Goal: Transaction & Acquisition: Purchase product/service

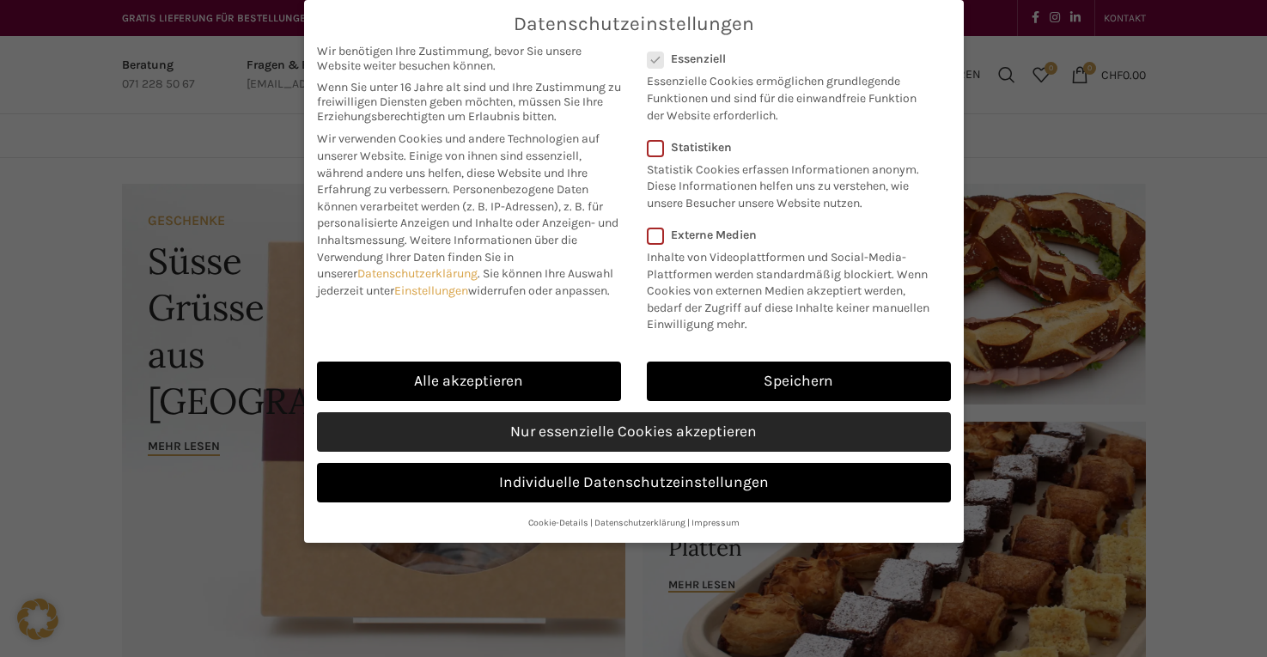
click at [584, 417] on link "Nur essenzielle Cookies akzeptieren" at bounding box center [634, 432] width 634 height 40
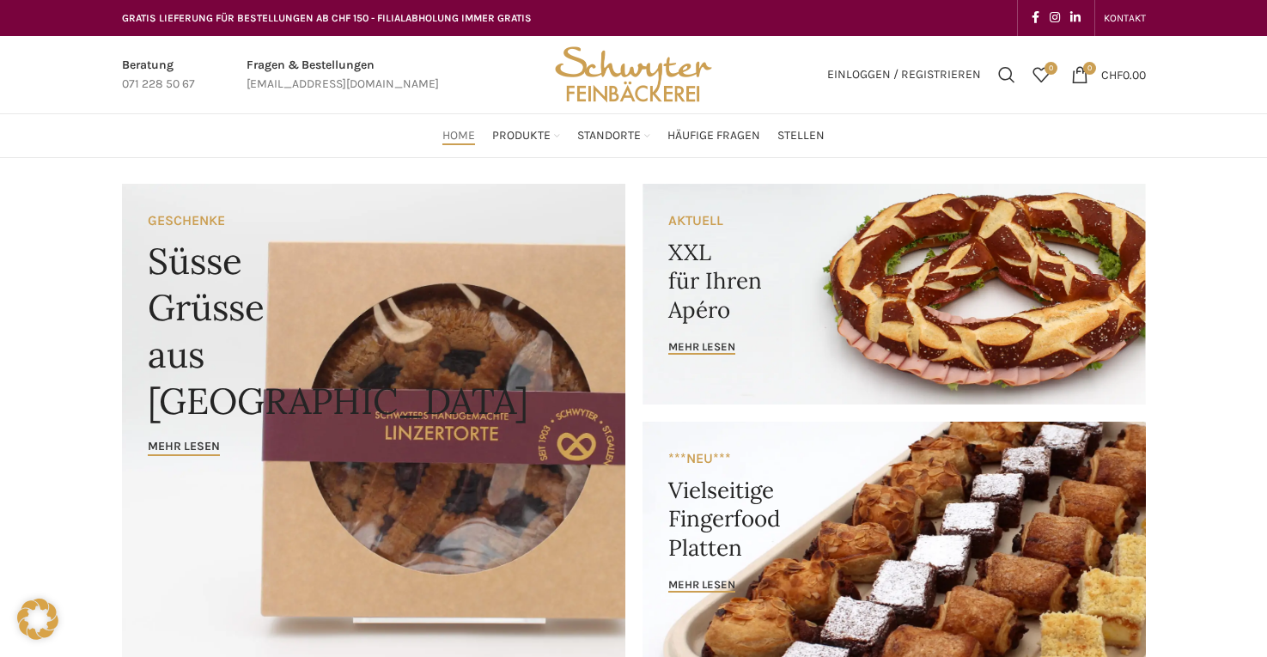
click at [793, 461] on link "Banner link" at bounding box center [895, 542] width 504 height 240
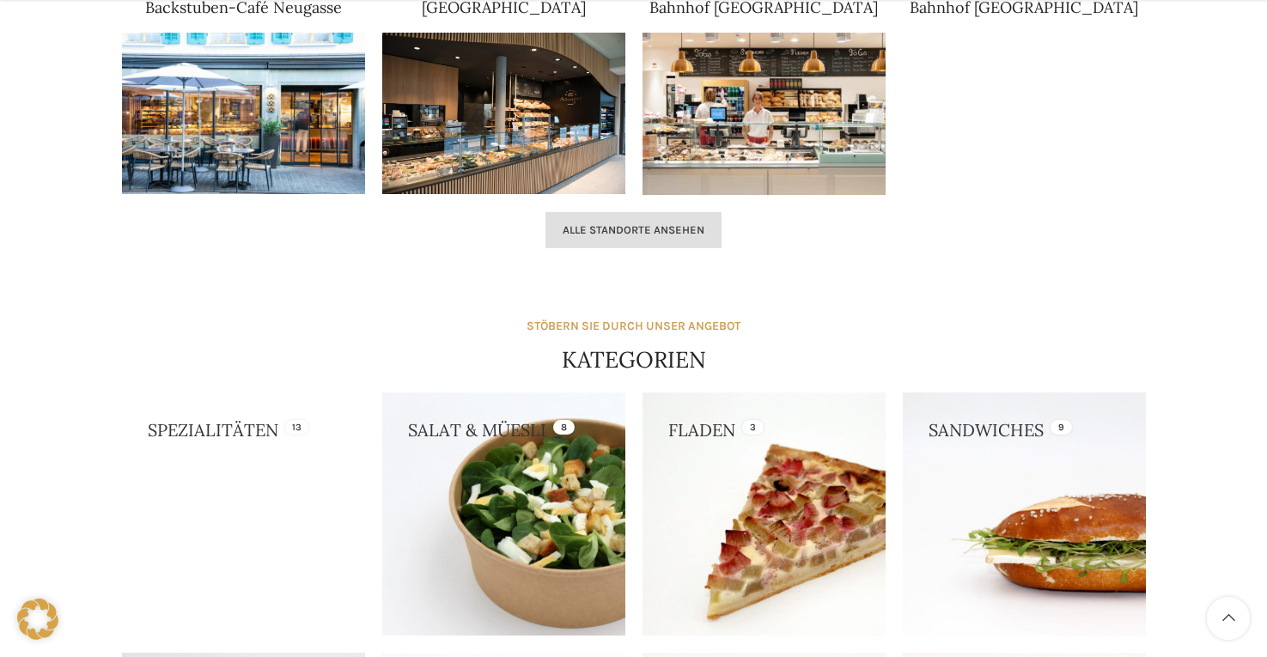
scroll to position [1461, 0]
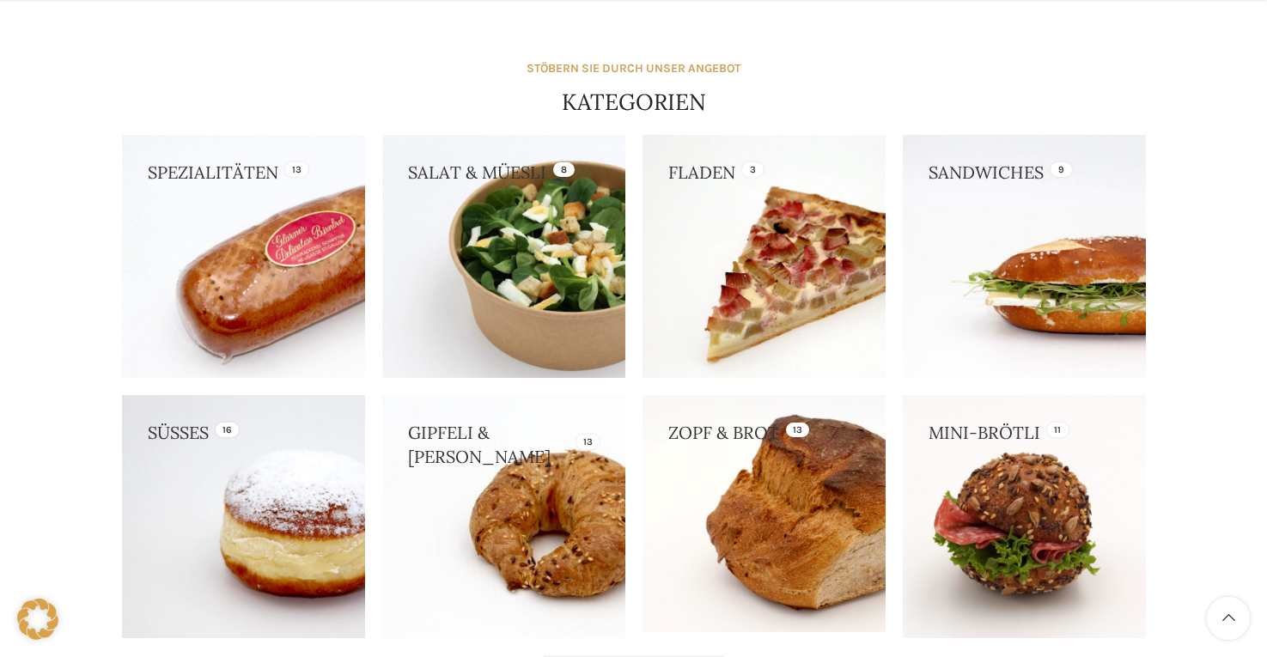
click at [356, 236] on link at bounding box center [243, 256] width 243 height 243
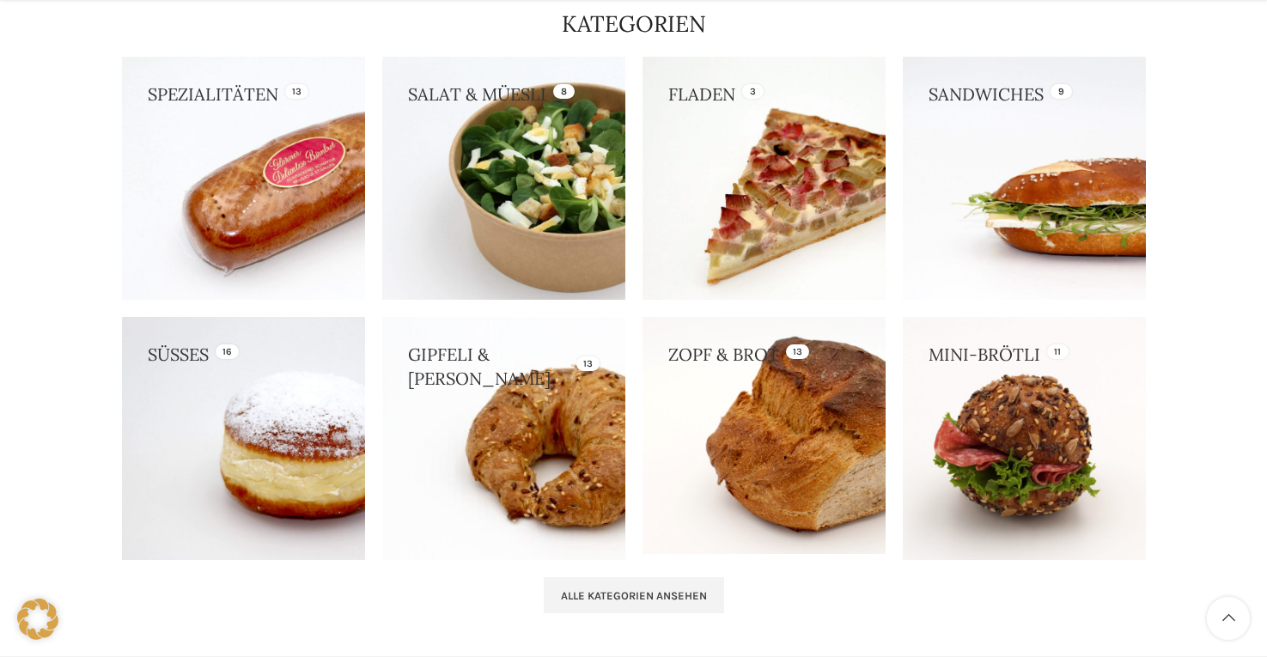
scroll to position [1633, 0]
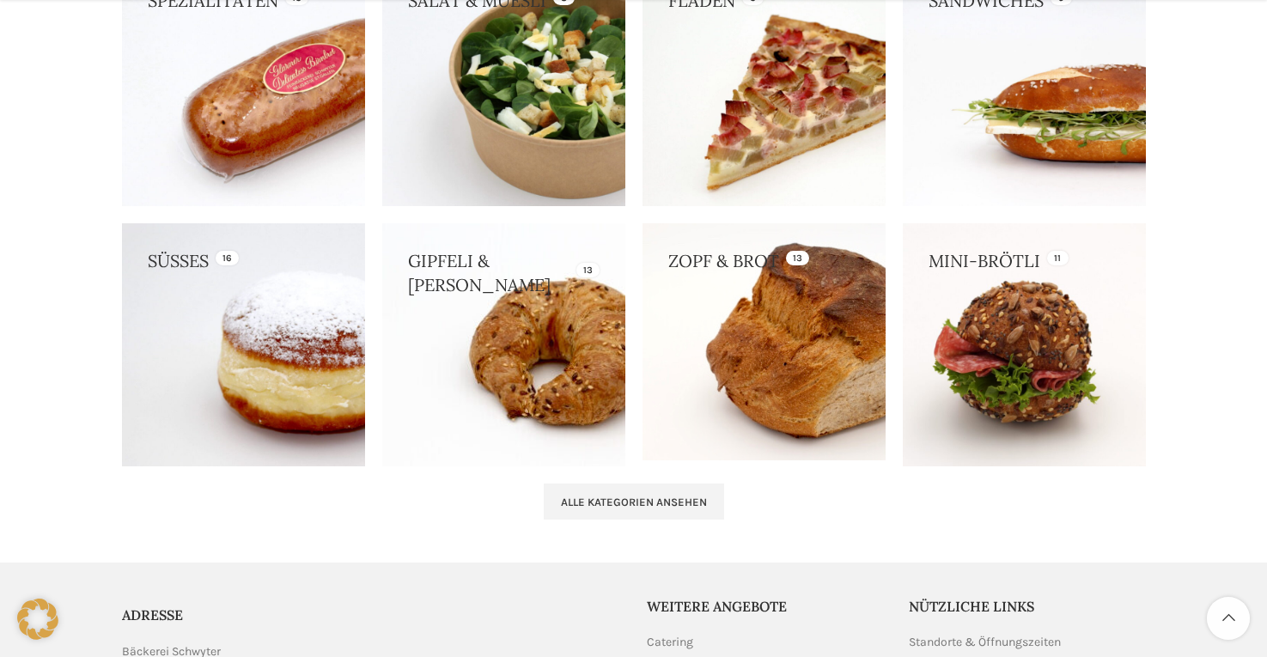
click at [330, 315] on link at bounding box center [243, 344] width 243 height 243
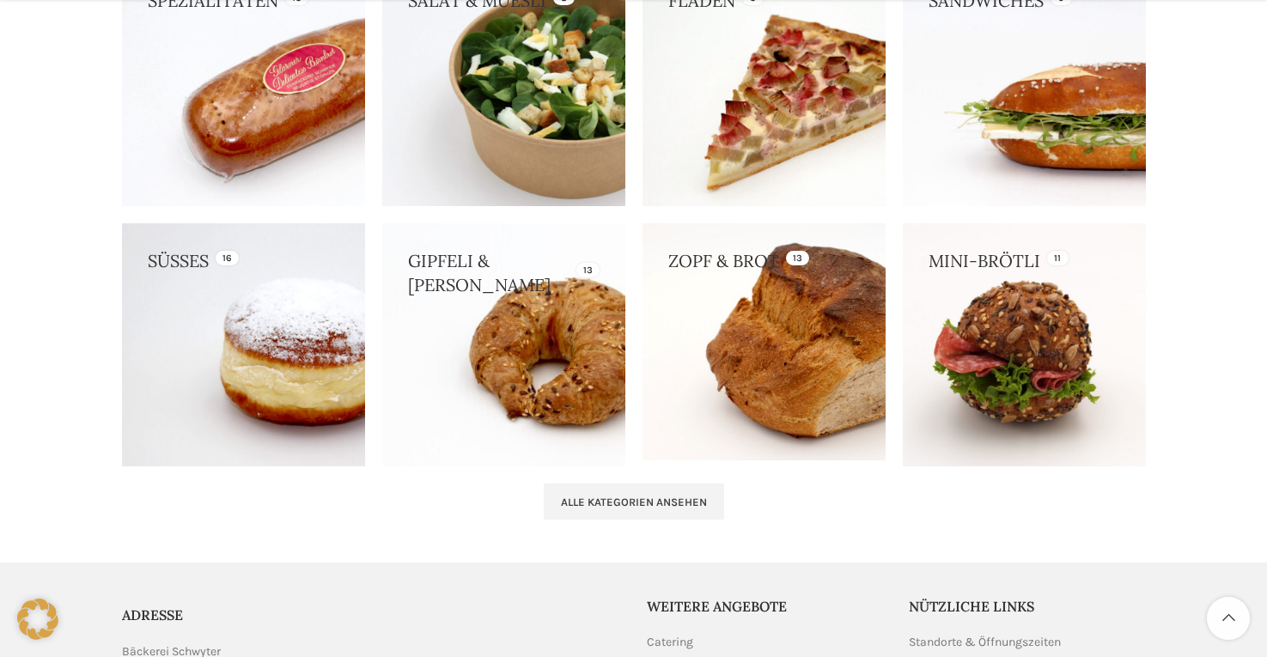
click at [1009, 158] on link at bounding box center [1024, 84] width 243 height 243
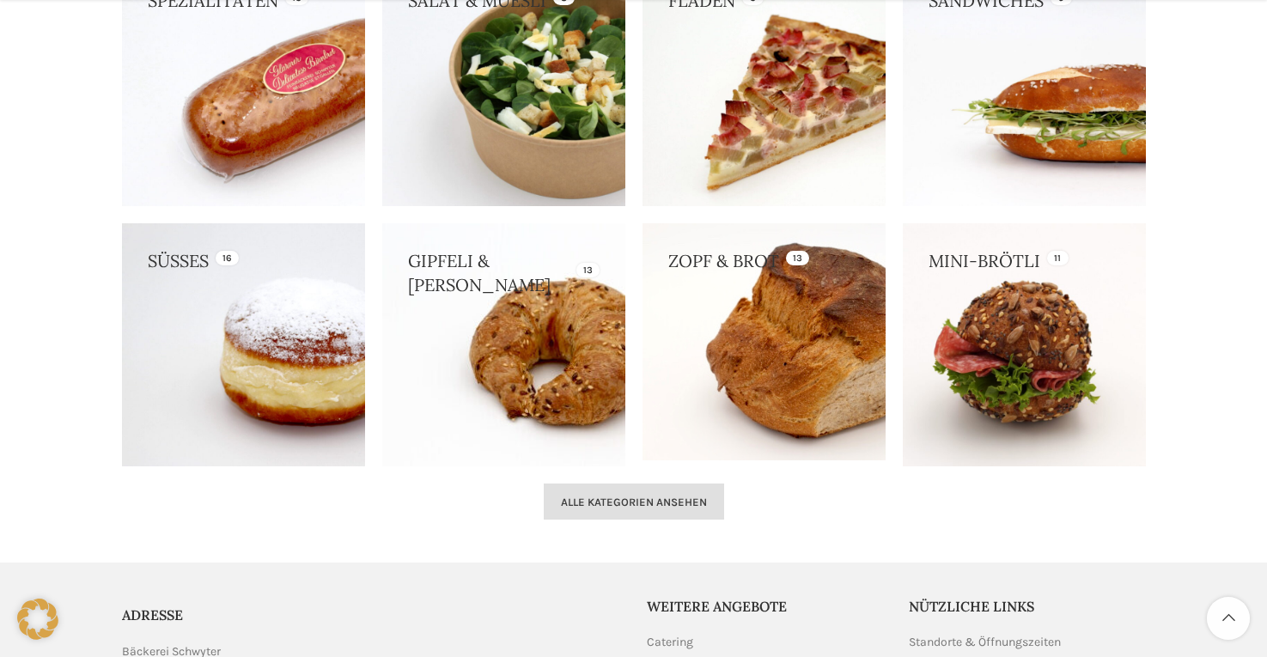
click at [711, 490] on link "Alle Kategorien ansehen" at bounding box center [634, 502] width 180 height 36
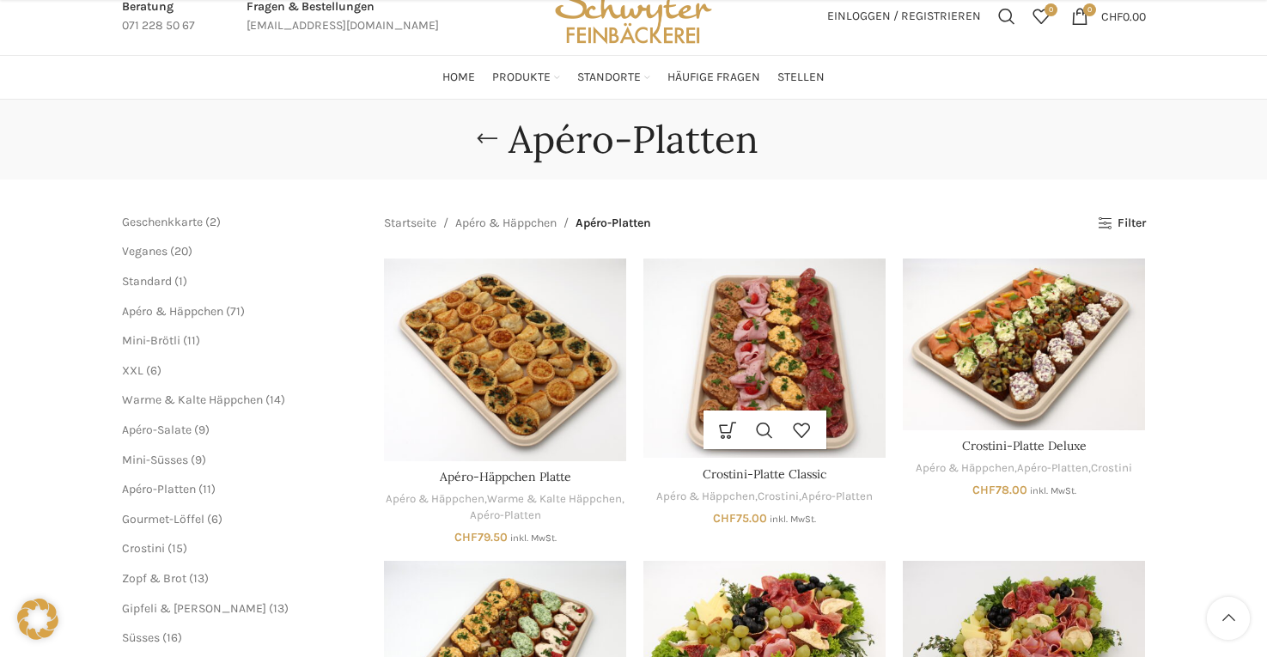
scroll to position [172, 0]
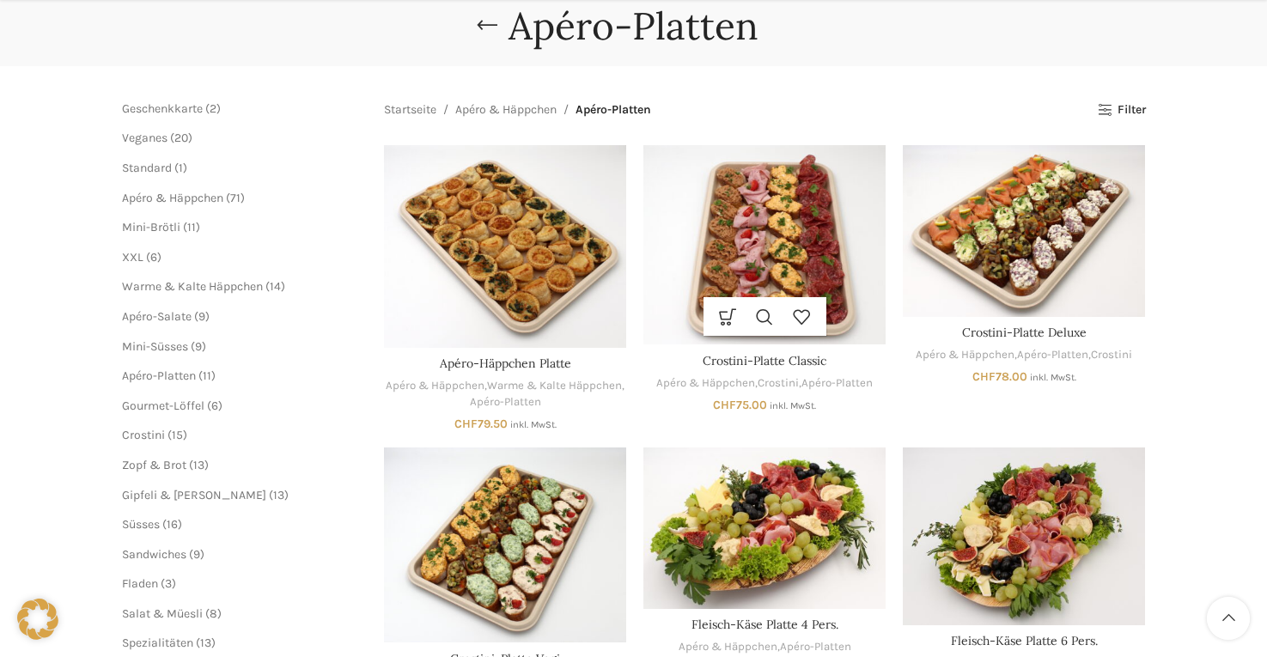
click at [787, 254] on img "Crostini-Platte Classic" at bounding box center [765, 244] width 242 height 199
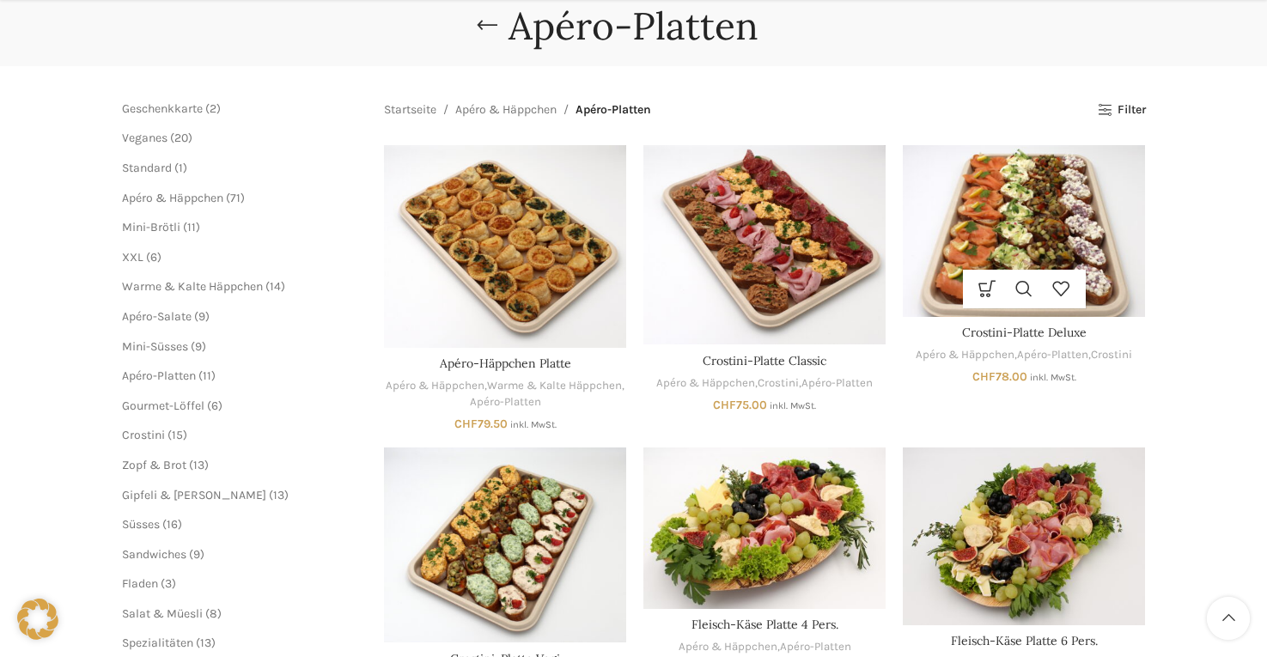
click at [1015, 219] on img "Crostini-Platte Deluxe" at bounding box center [1024, 230] width 242 height 171
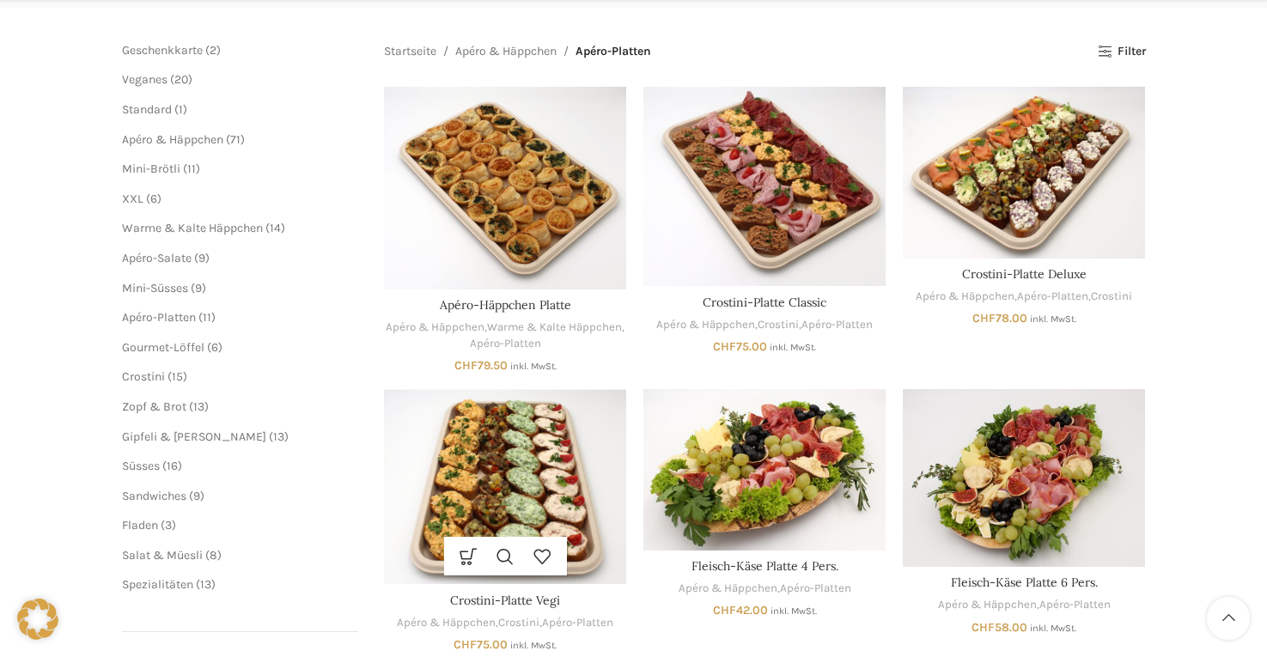
scroll to position [258, 0]
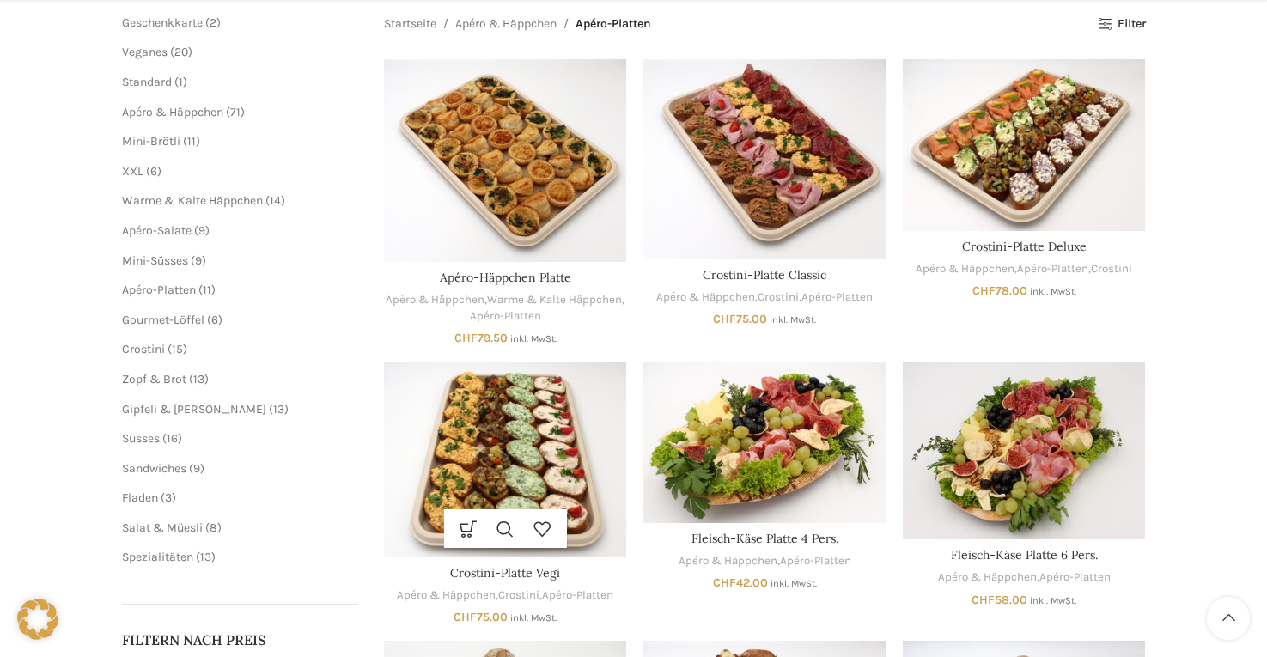
click at [559, 437] on img "Crostini-Platte Vegi" at bounding box center [505, 460] width 242 height 196
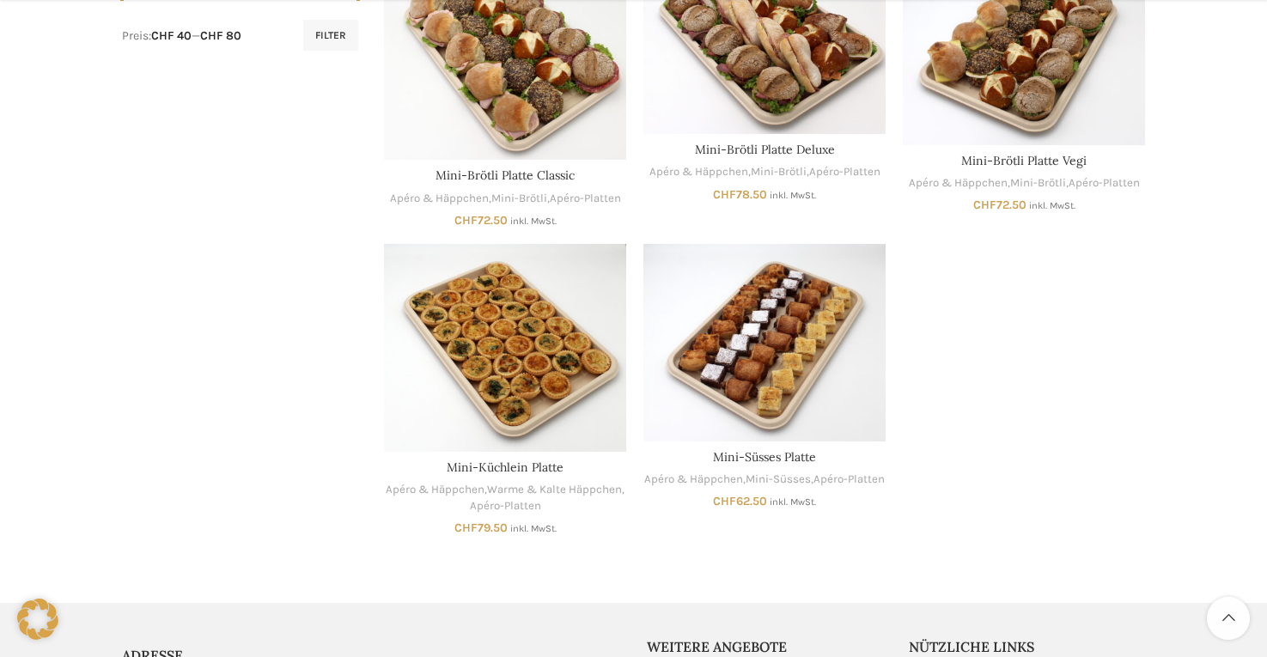
scroll to position [1031, 0]
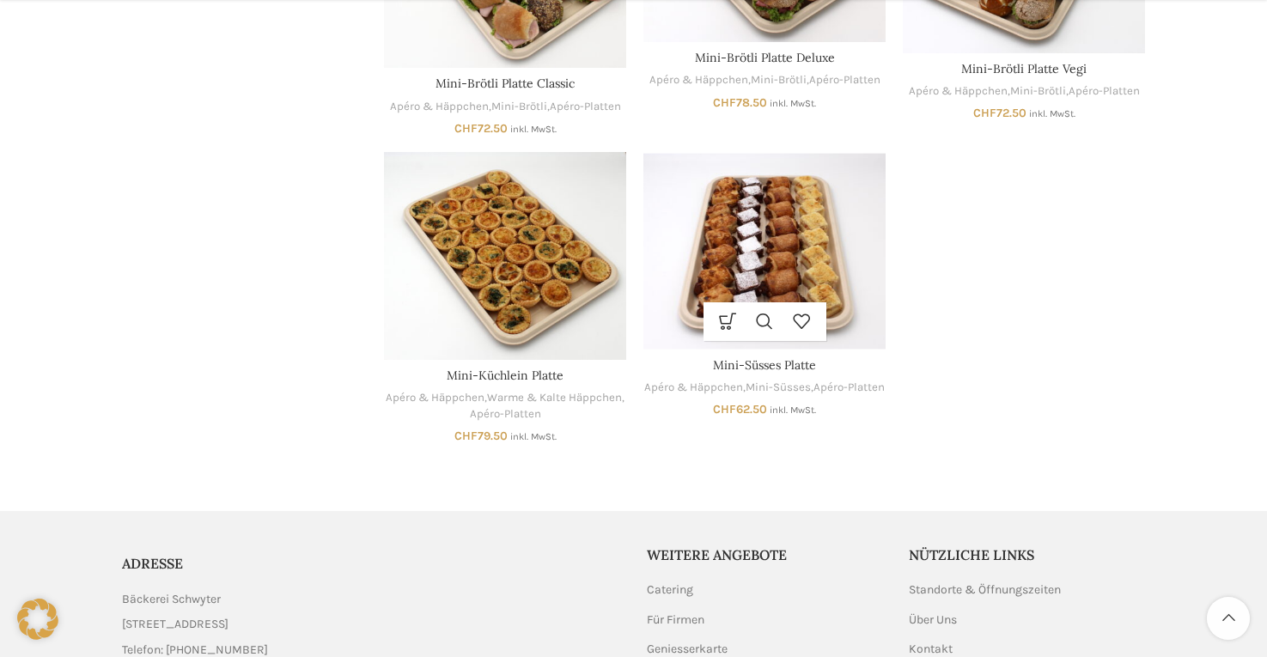
click at [831, 269] on img "Mini-Süsses Platte" at bounding box center [765, 251] width 242 height 198
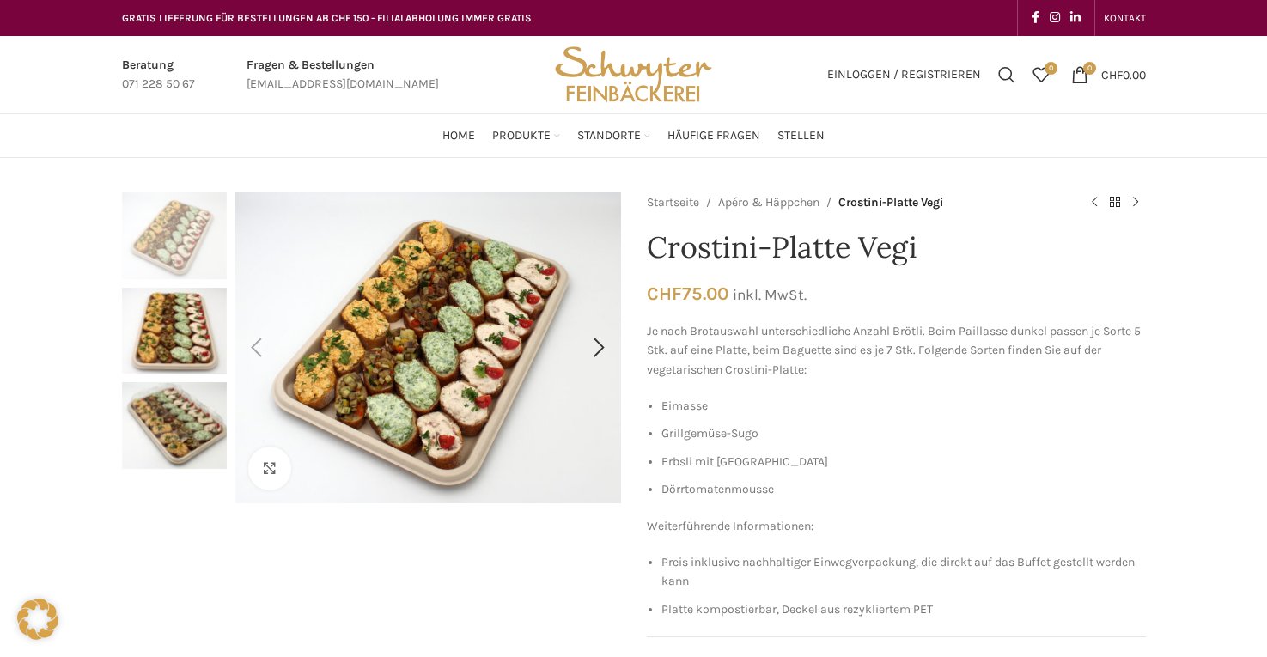
click at [455, 421] on img "1 / 3" at bounding box center [303, 4] width 2200 height 1774
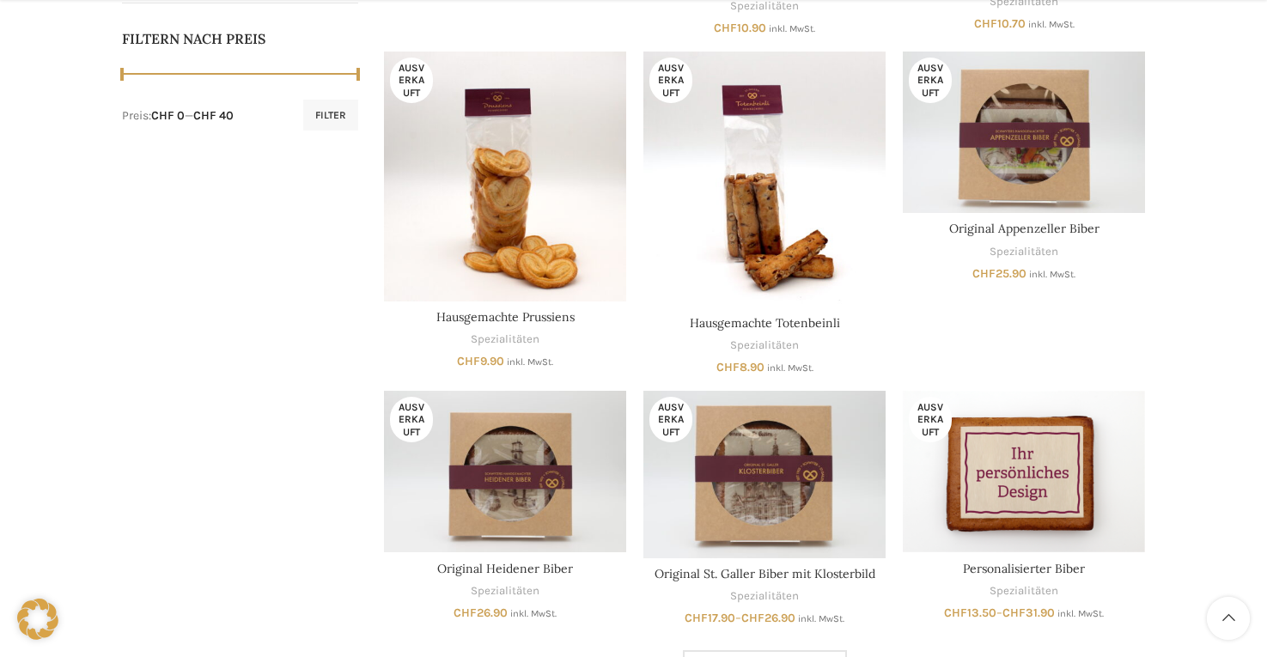
scroll to position [1117, 0]
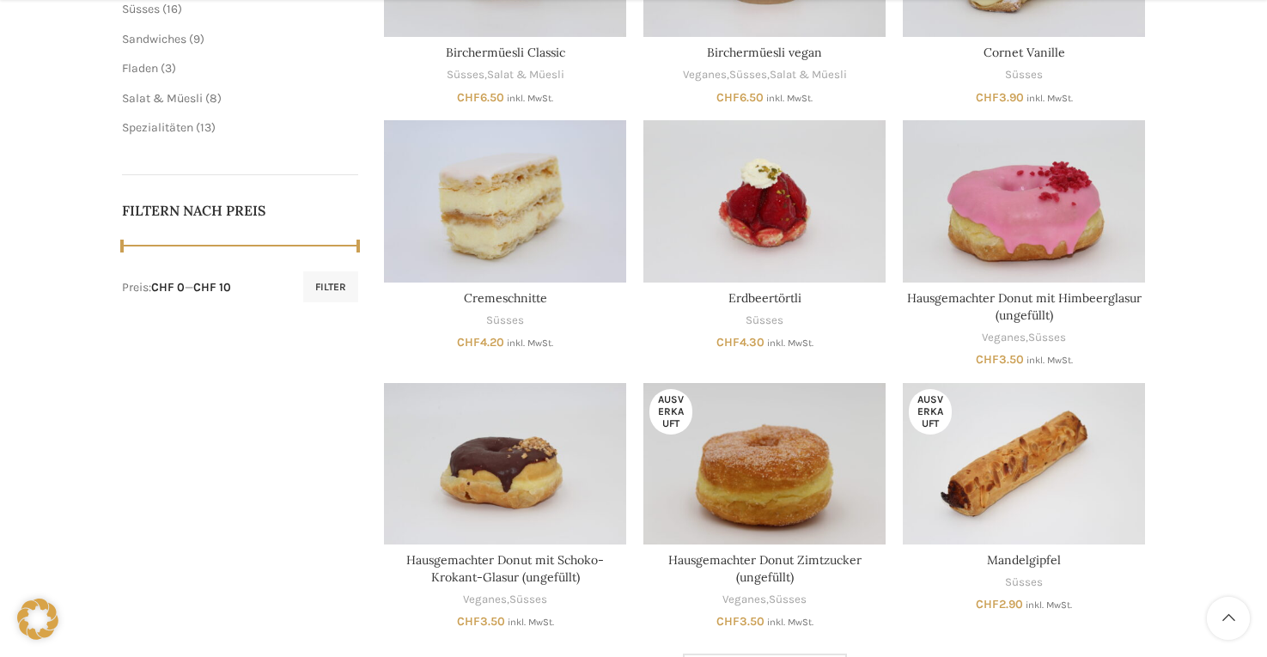
scroll to position [945, 0]
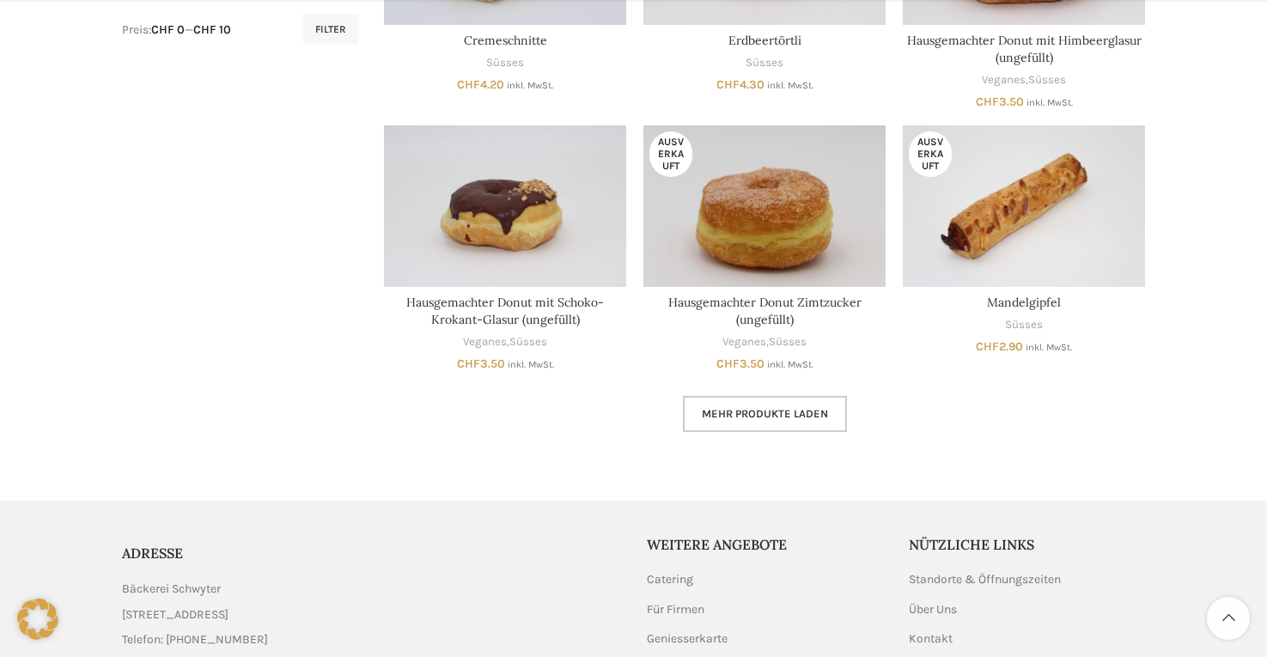
click at [790, 418] on span "Mehr Produkte laden" at bounding box center [765, 414] width 126 height 14
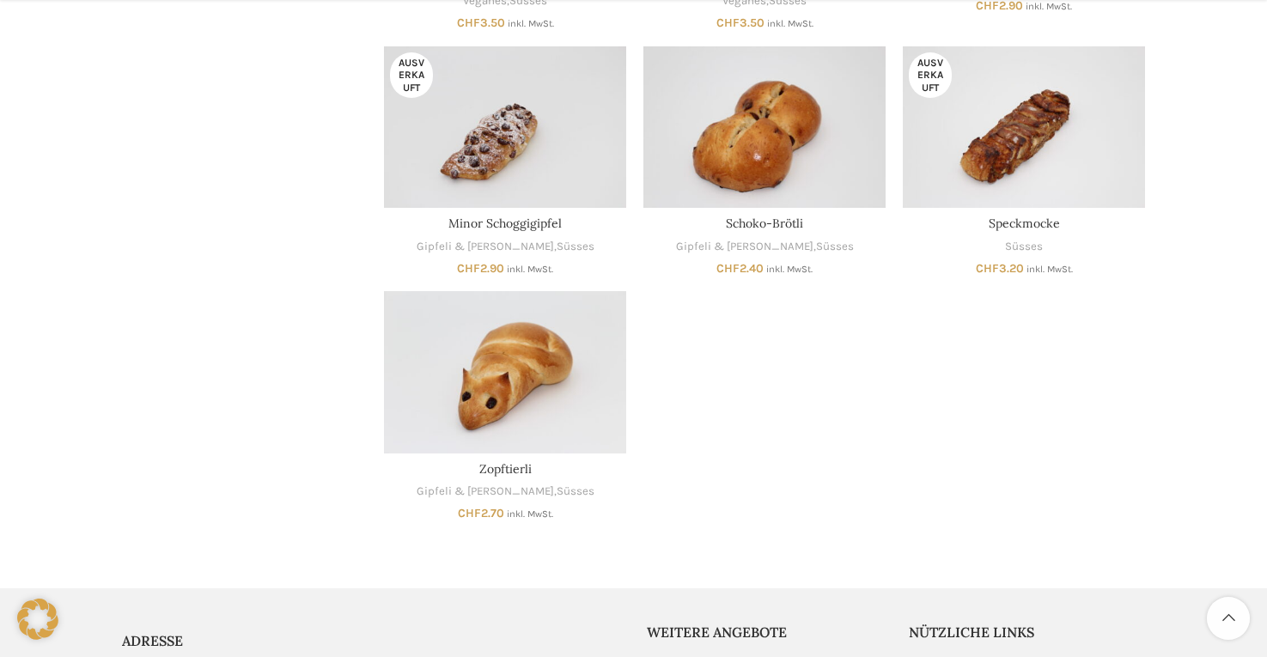
scroll to position [1289, 0]
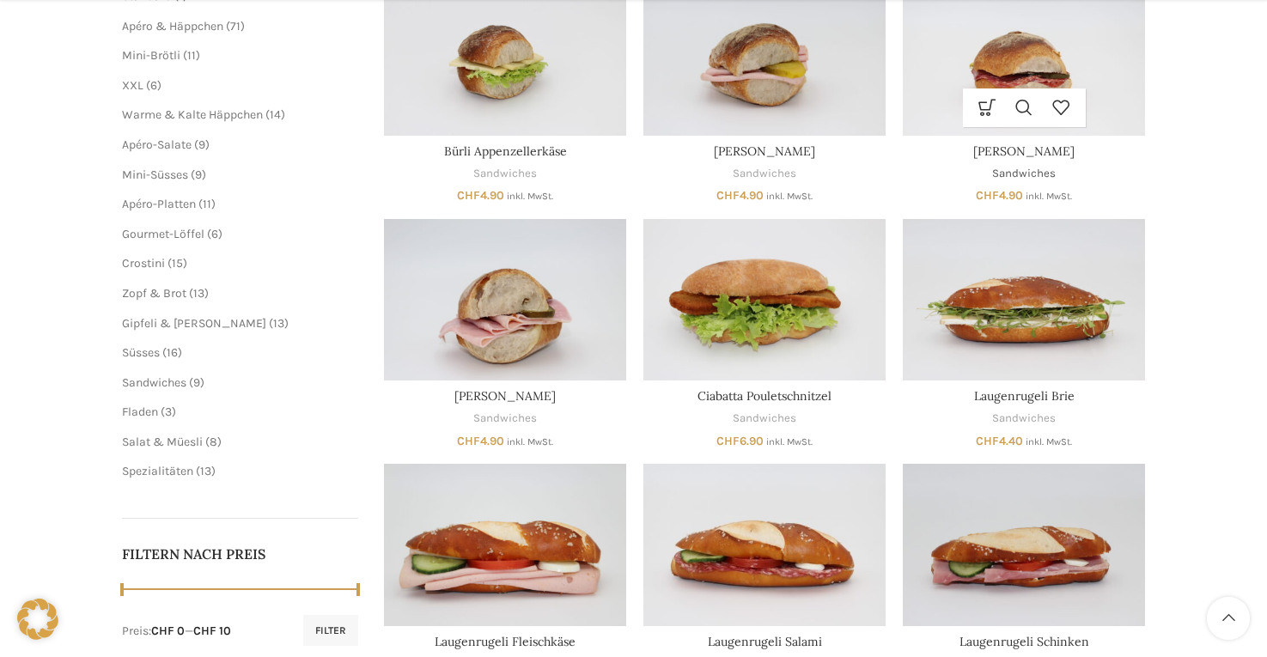
scroll to position [687, 0]
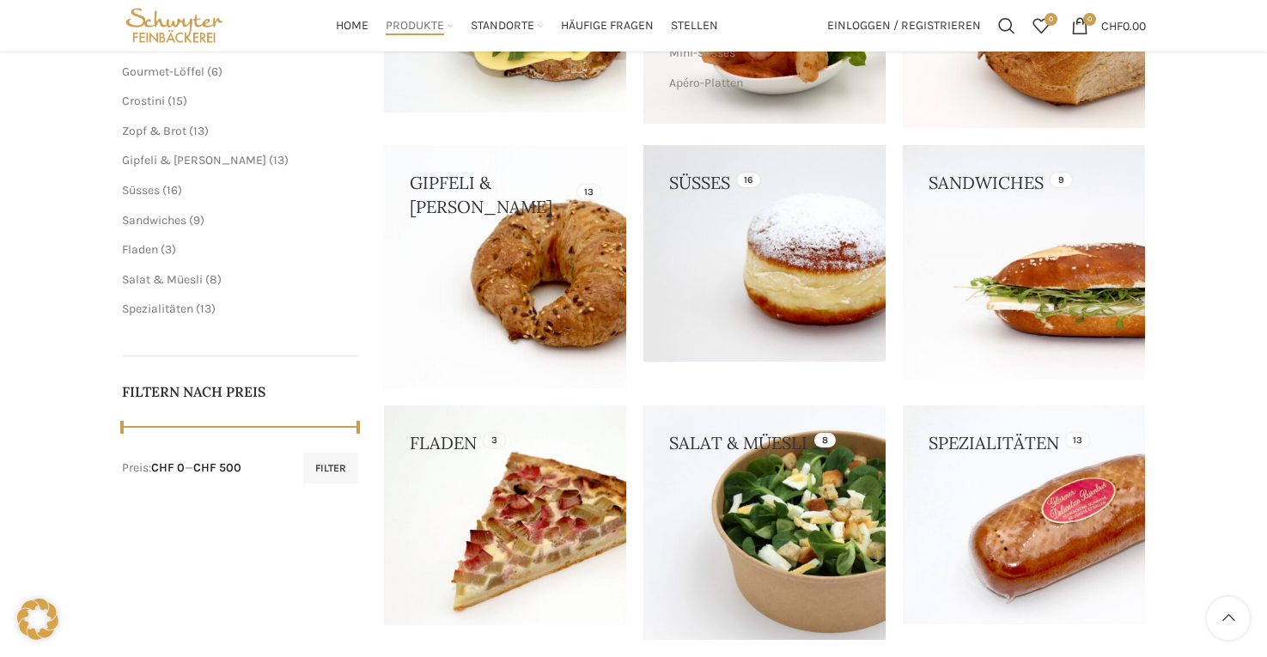
scroll to position [430, 0]
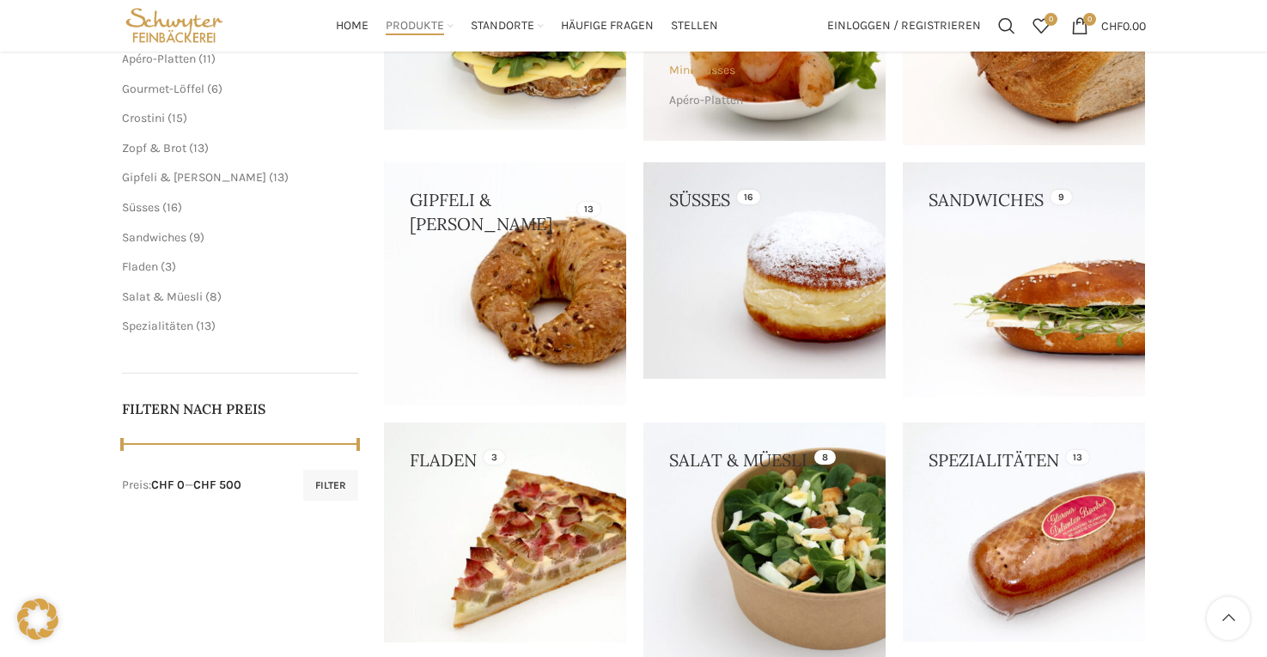
click at [754, 69] on link "Mini-Süsses" at bounding box center [762, 70] width 186 height 29
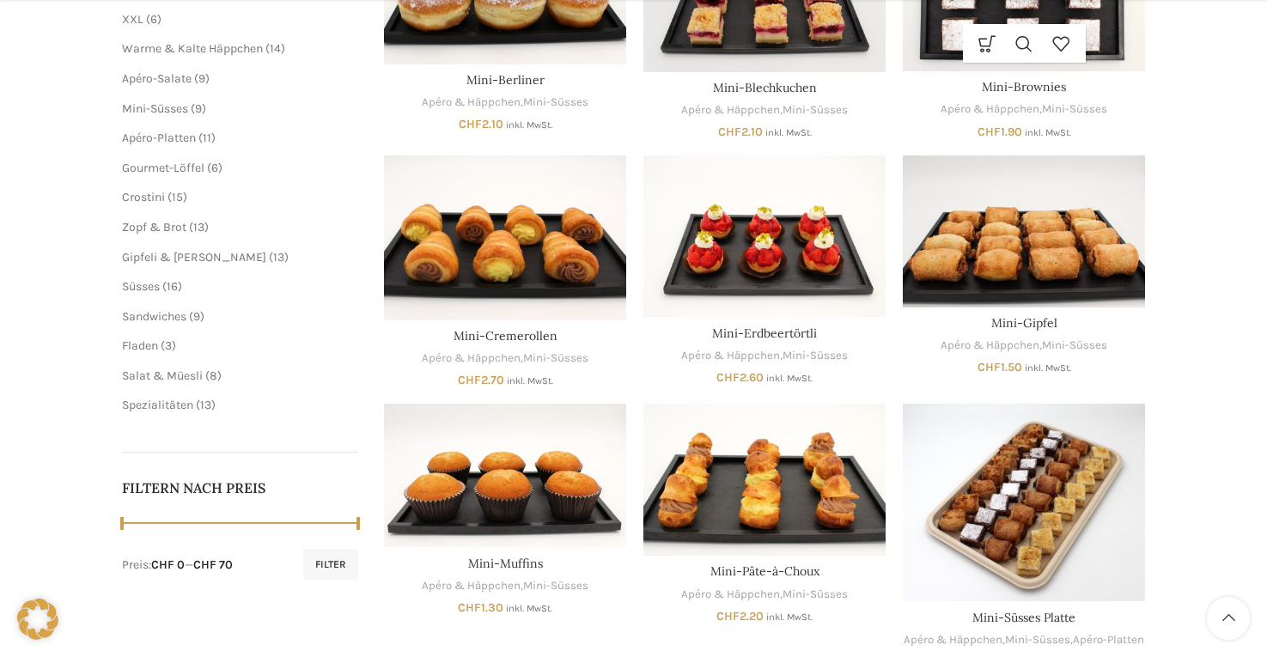
scroll to position [601, 0]
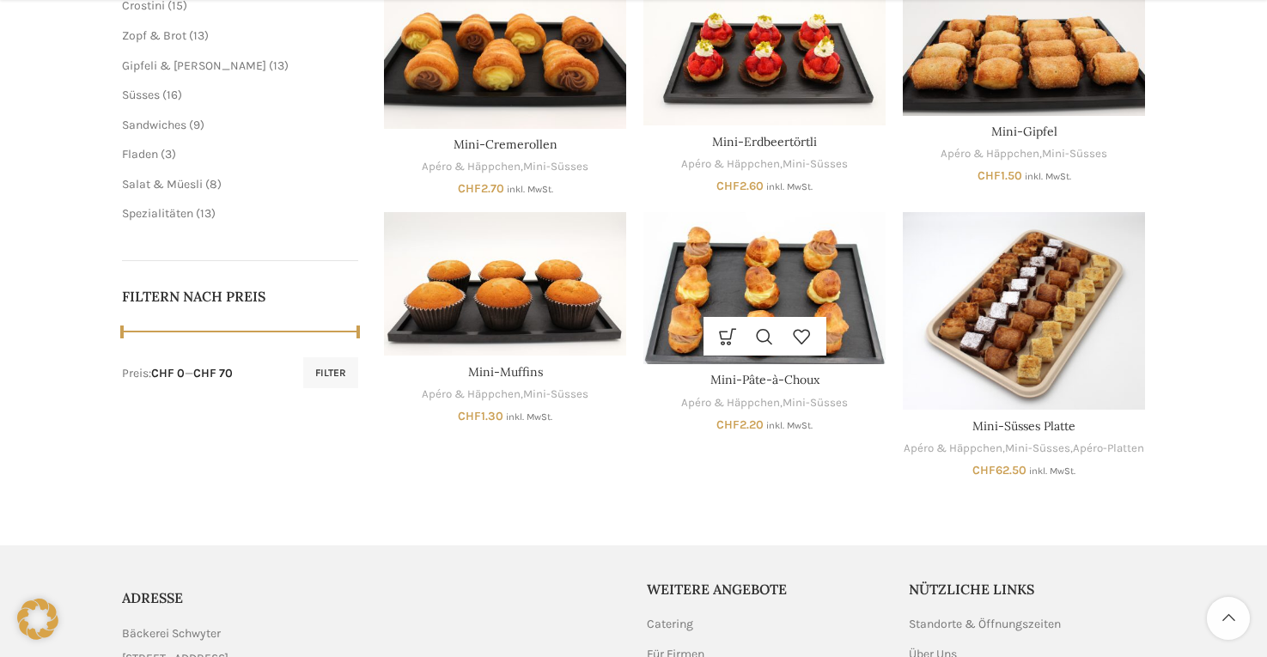
click at [823, 265] on img "Mini-Pâte-à-Choux" at bounding box center [765, 288] width 242 height 152
